Goal: Task Accomplishment & Management: Manage account settings

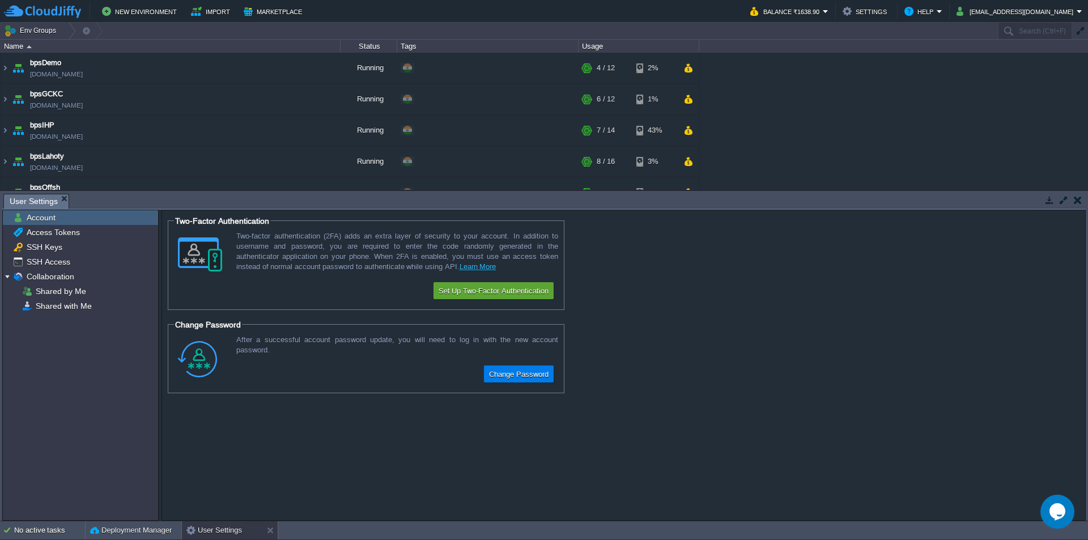
click at [58, 196] on em "User Settings" at bounding box center [39, 201] width 59 height 14
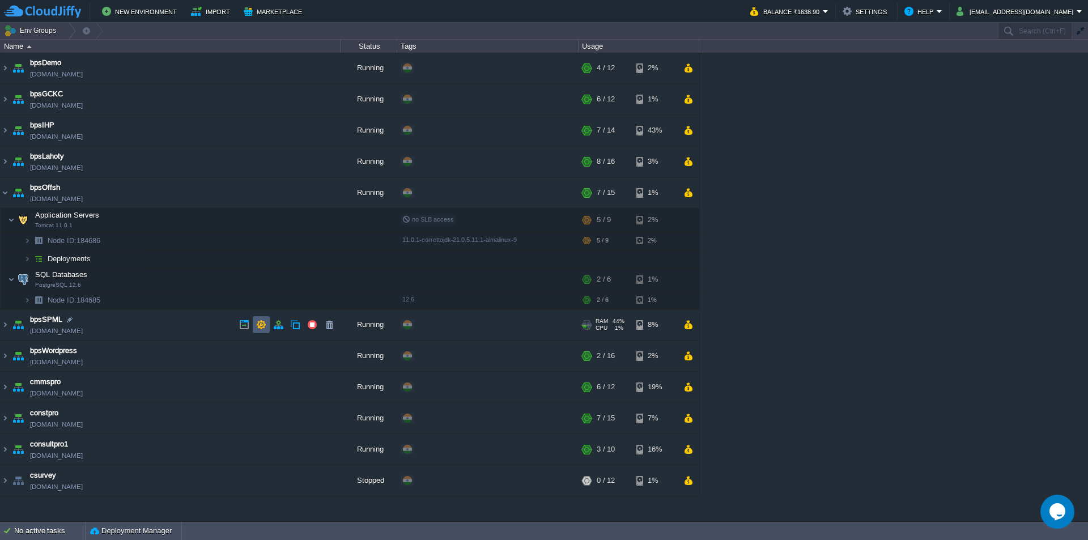
click at [260, 322] on button "button" at bounding box center [261, 325] width 10 height 10
click at [283, 323] on button "button" at bounding box center [278, 325] width 10 height 10
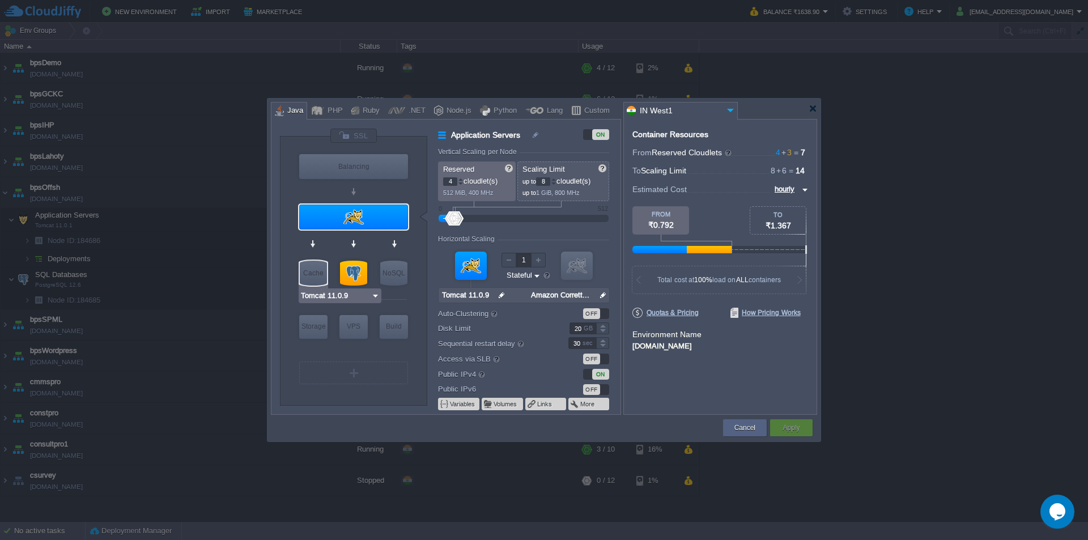
type input "NGINX 1.28.0"
click at [348, 137] on div at bounding box center [354, 135] width 48 height 15
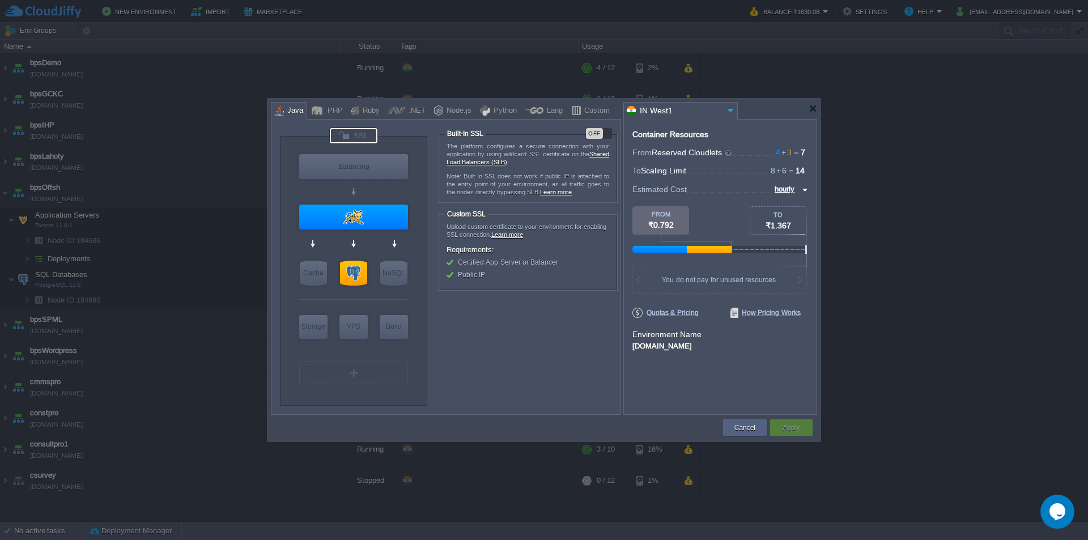
click at [821, 107] on div at bounding box center [544, 270] width 1088 height 540
click at [809, 109] on div at bounding box center [813, 108] width 9 height 9
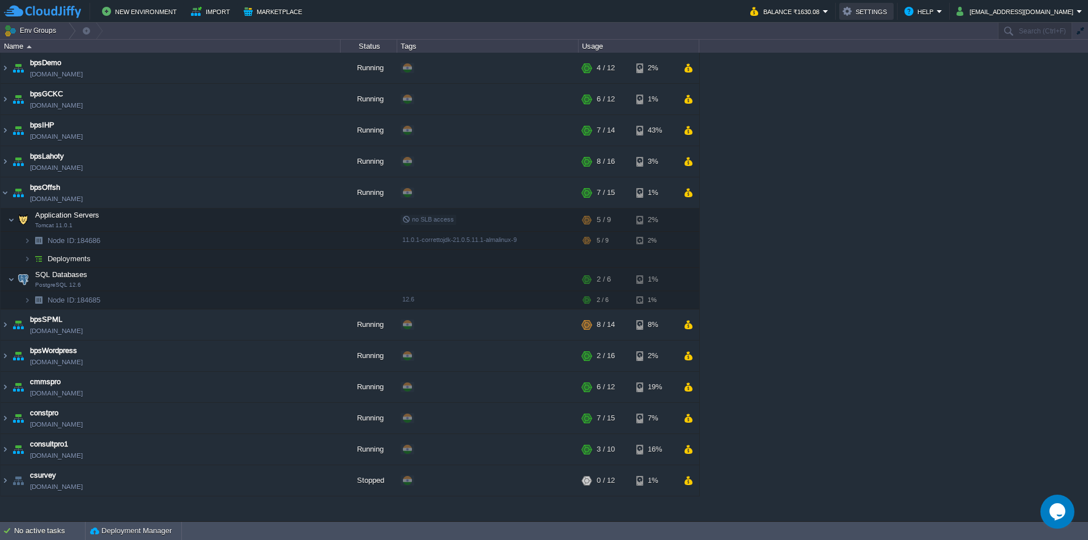
click at [890, 11] on button "Settings" at bounding box center [867, 12] width 48 height 14
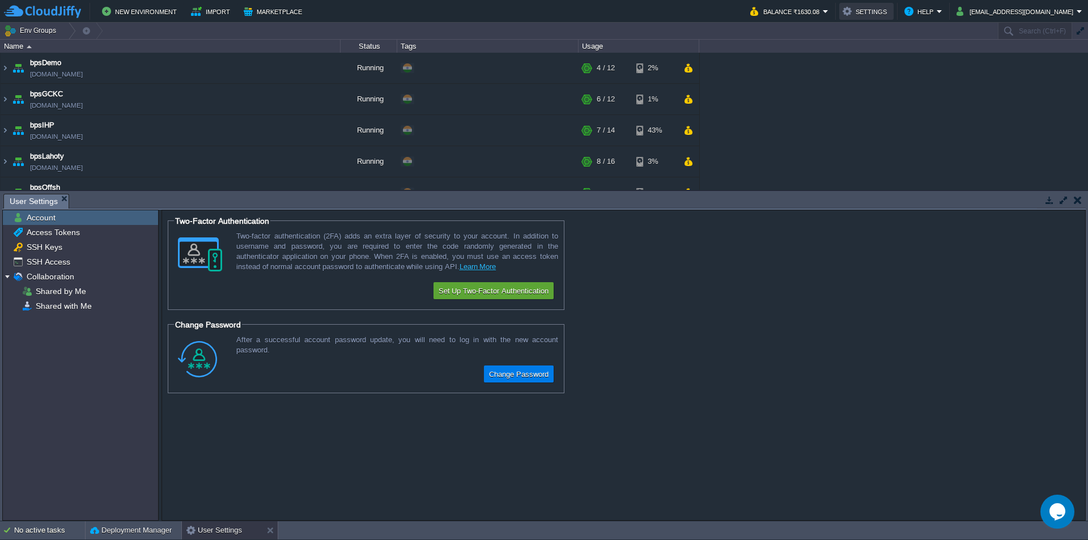
click at [890, 10] on button "Settings" at bounding box center [867, 12] width 48 height 14
click at [937, 12] on button "Help" at bounding box center [921, 12] width 32 height 14
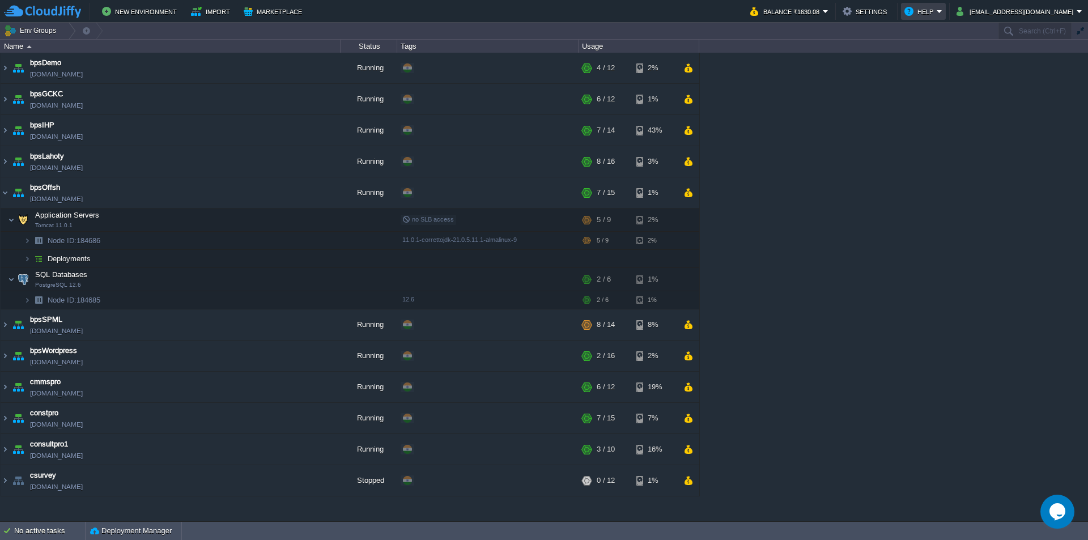
click at [937, 8] on button "Help" at bounding box center [921, 12] width 32 height 14
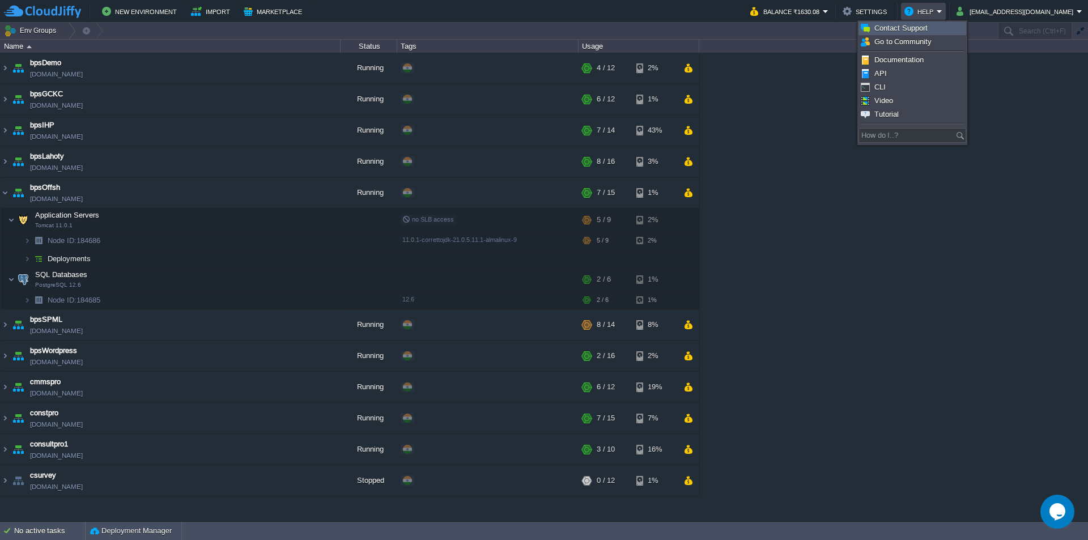
click at [914, 28] on span "Contact Support" at bounding box center [900, 28] width 53 height 9
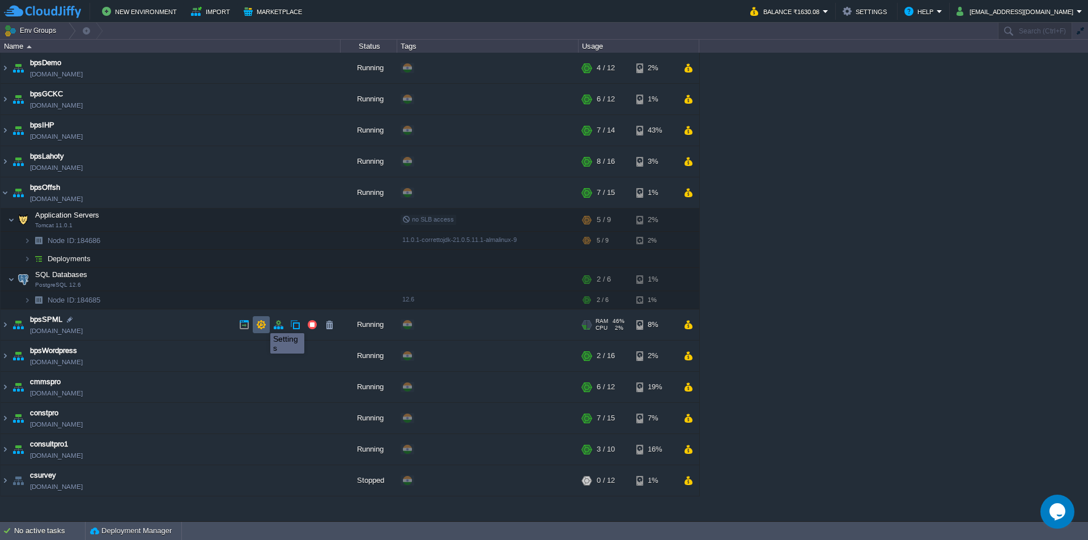
click at [262, 323] on button "button" at bounding box center [261, 325] width 10 height 10
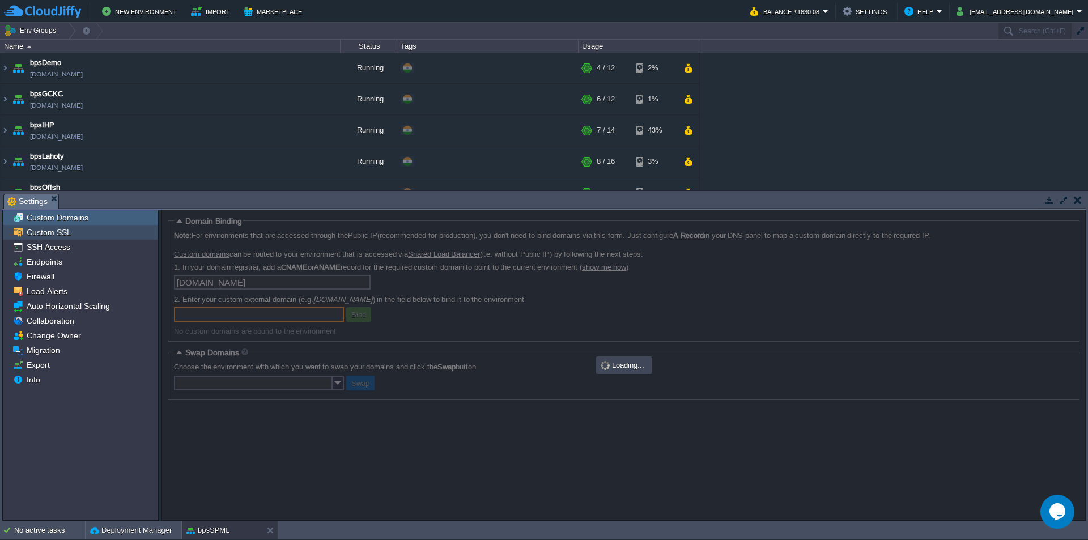
click at [65, 235] on span "Custom SSL" at bounding box center [48, 232] width 49 height 10
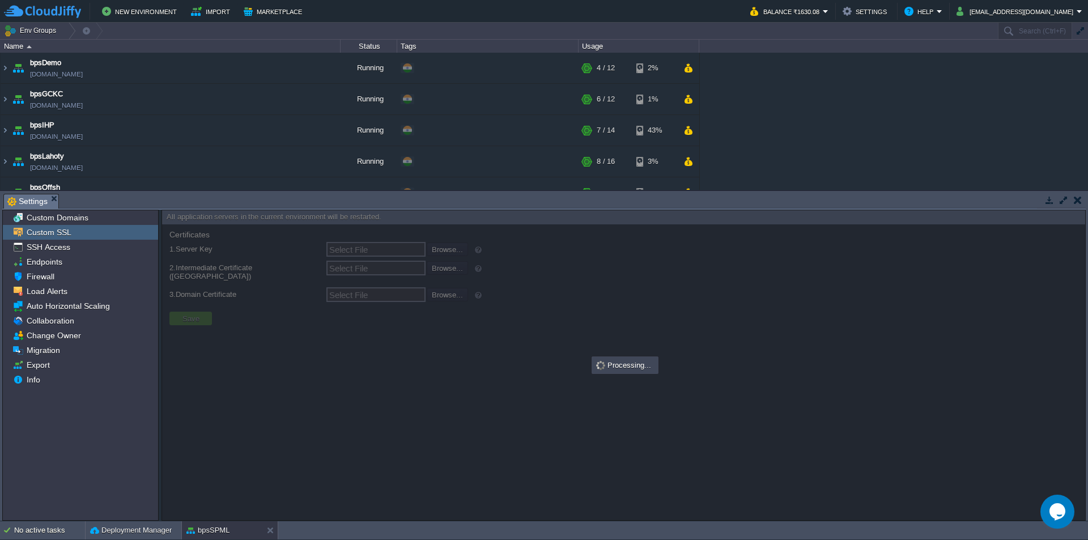
type input "Select File"
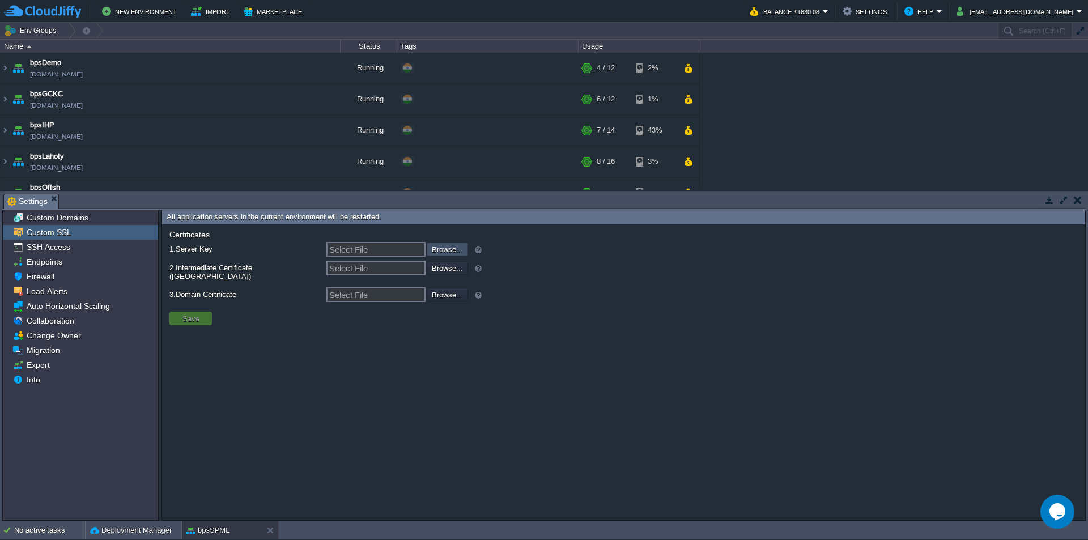
click at [437, 252] on input "file" at bounding box center [396, 249] width 143 height 12
type input "C:\fakepath\server.key"
type input "server.key"
click at [438, 269] on input "file" at bounding box center [396, 267] width 143 height 12
type input "C:\fakepath\server.csr"
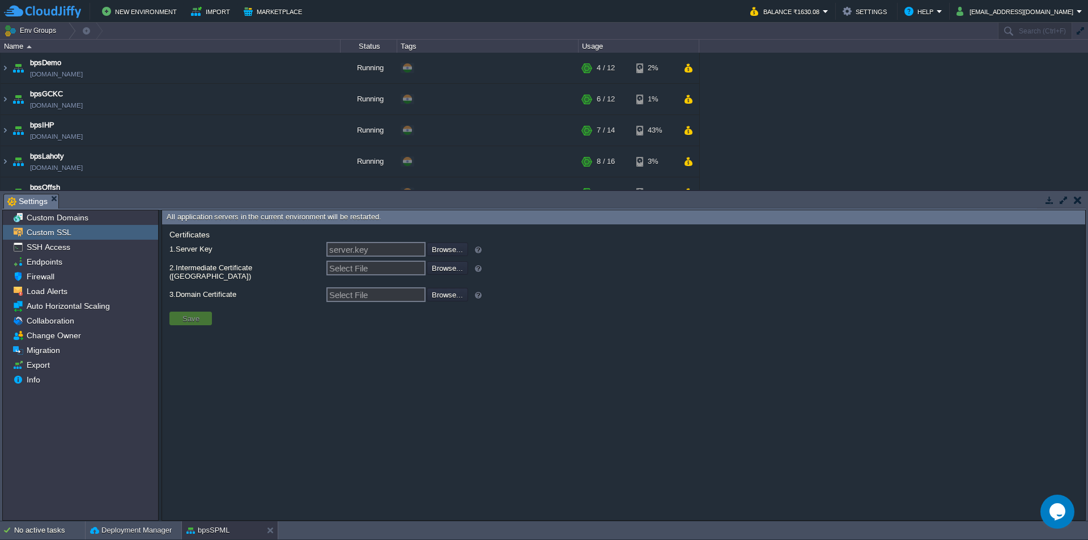
type input "server.csr"
click at [379, 291] on input "Select File" at bounding box center [375, 294] width 99 height 15
click at [384, 252] on input "server.key" at bounding box center [375, 249] width 99 height 15
click at [393, 275] on input "server.csr" at bounding box center [375, 268] width 99 height 15
